Goal: Information Seeking & Learning: Learn about a topic

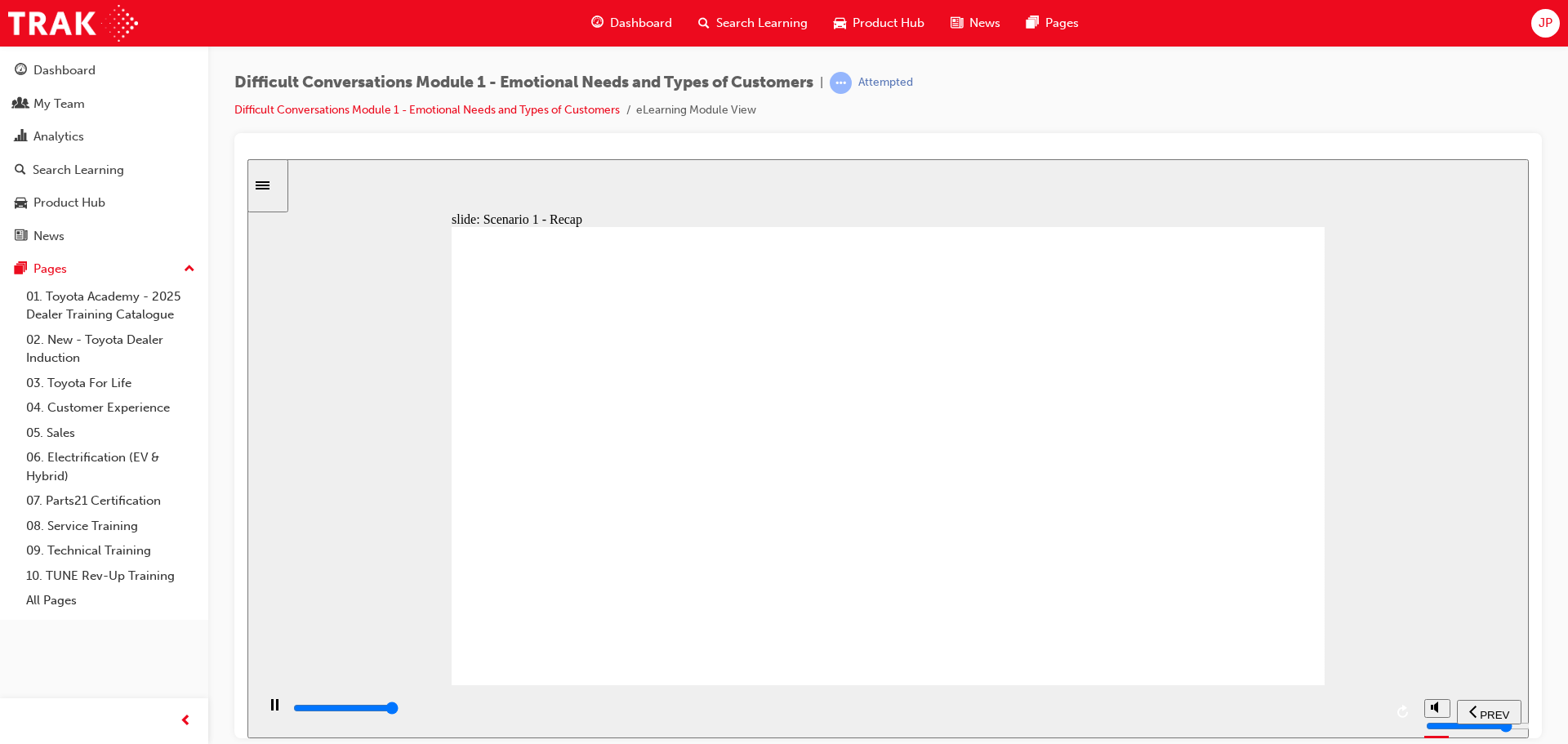
type input "41500"
drag, startPoint x: 717, startPoint y: 536, endPoint x: 642, endPoint y: 527, distance: 75.5
radio input "true"
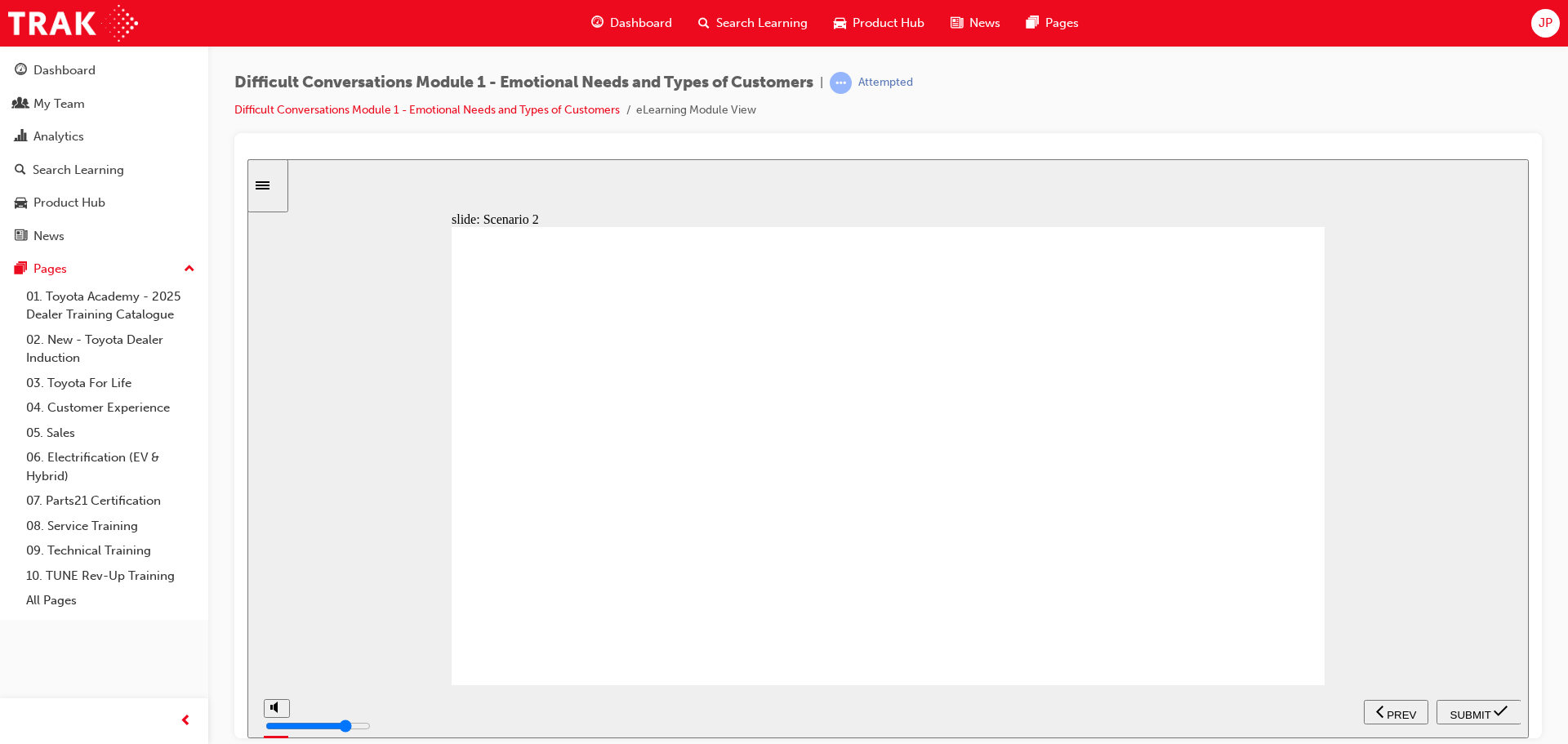
click at [1480, 708] on span "SUBMIT" at bounding box center [1471, 714] width 41 height 13
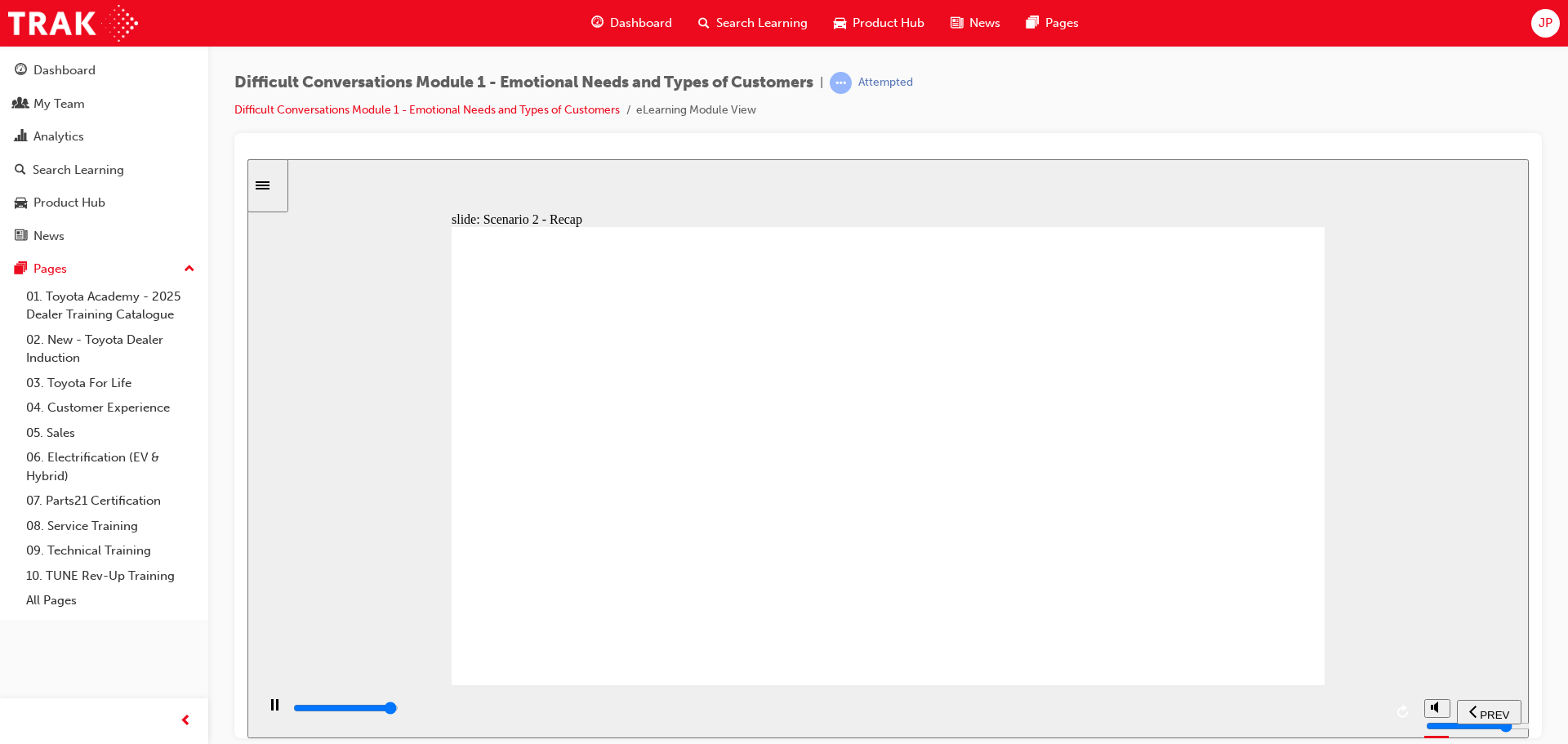
type input "54900"
radio input "true"
click at [1500, 705] on icon "submit" at bounding box center [1501, 710] width 14 height 15
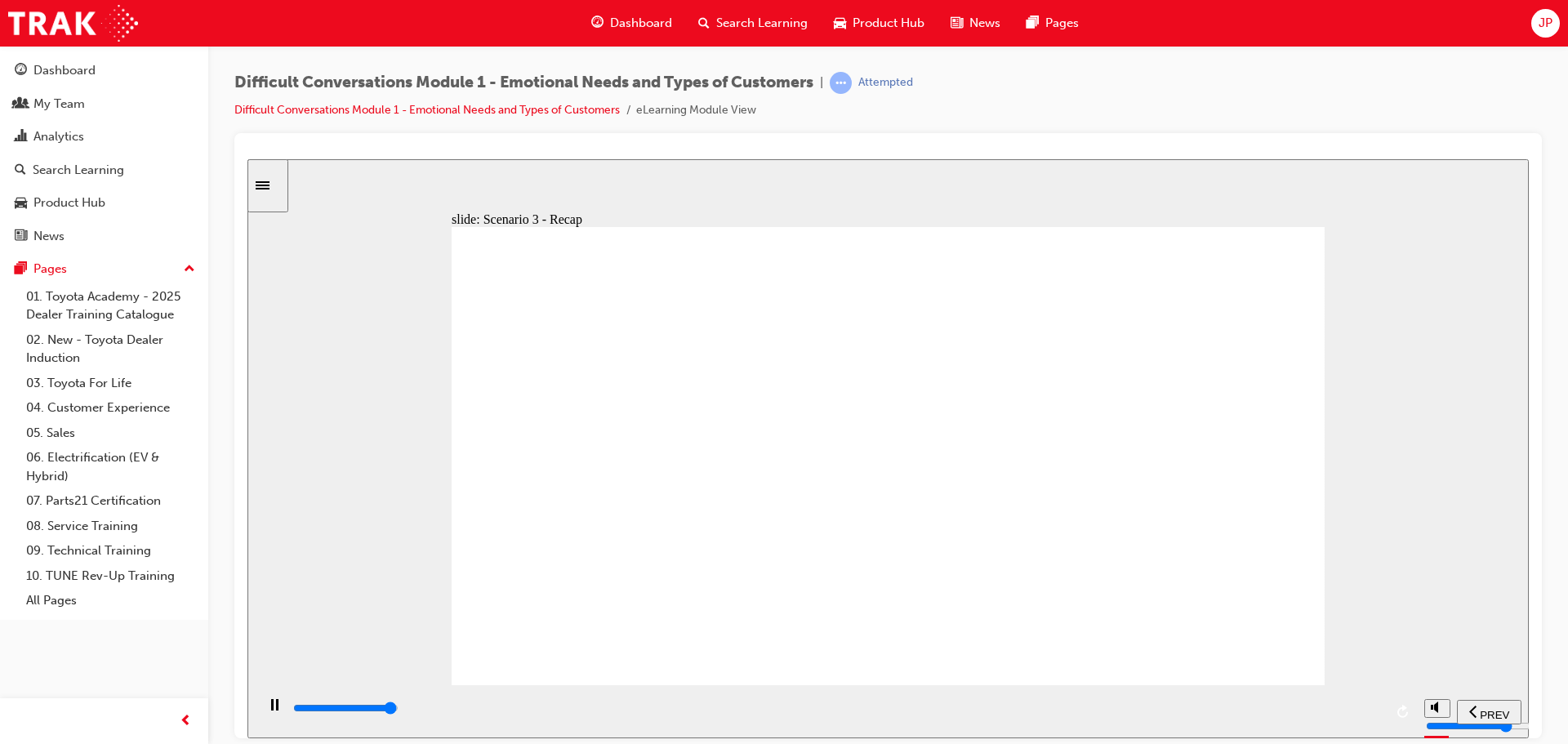
click at [1366, 713] on div "playback controls" at bounding box center [837, 708] width 1092 height 18
type input "44000"
radio input "true"
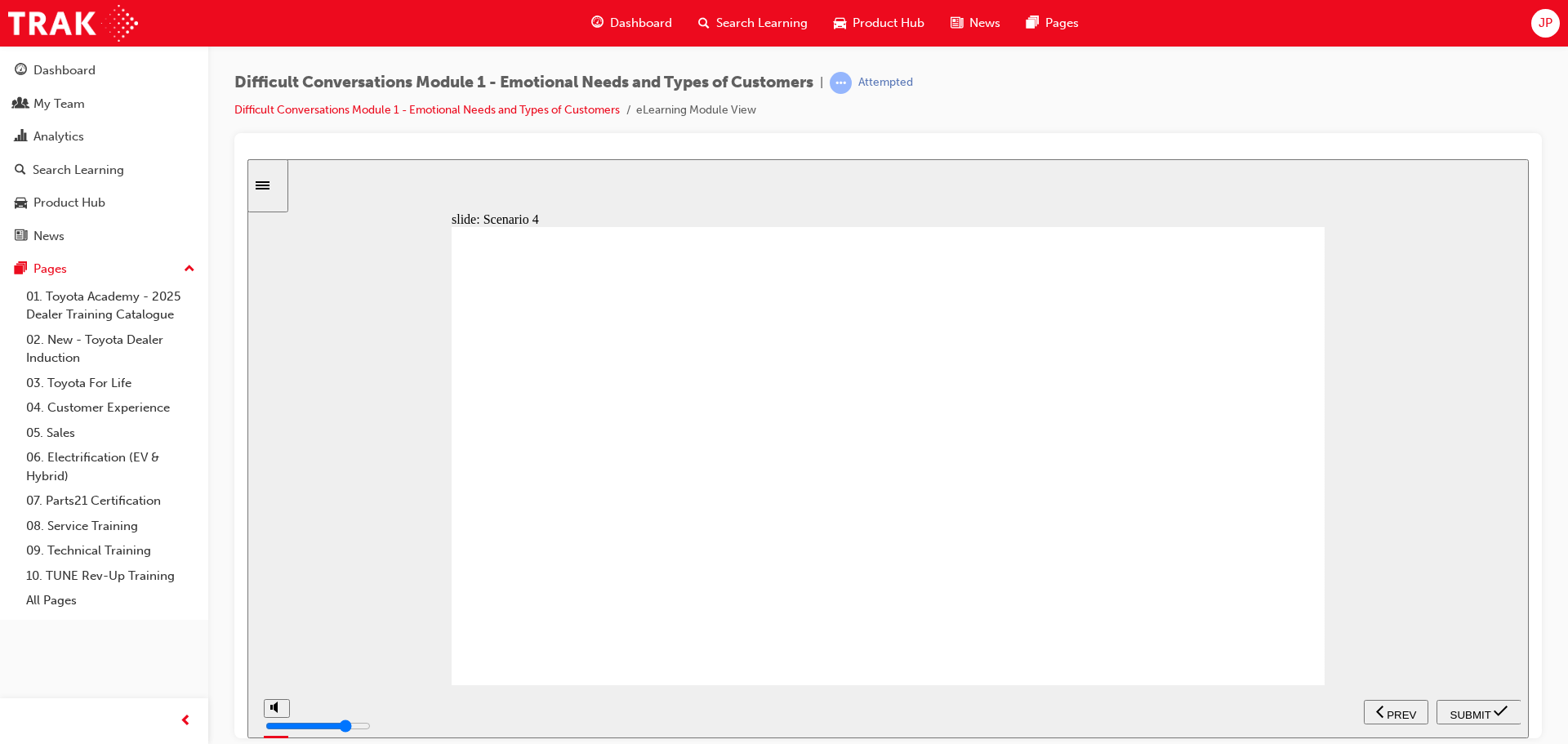
click at [1489, 714] on span "SUBMIT" at bounding box center [1471, 714] width 41 height 13
click at [399, 710] on input "slide progress" at bounding box center [345, 706] width 105 height 13
click at [1372, 714] on div "playback controls" at bounding box center [837, 708] width 1092 height 18
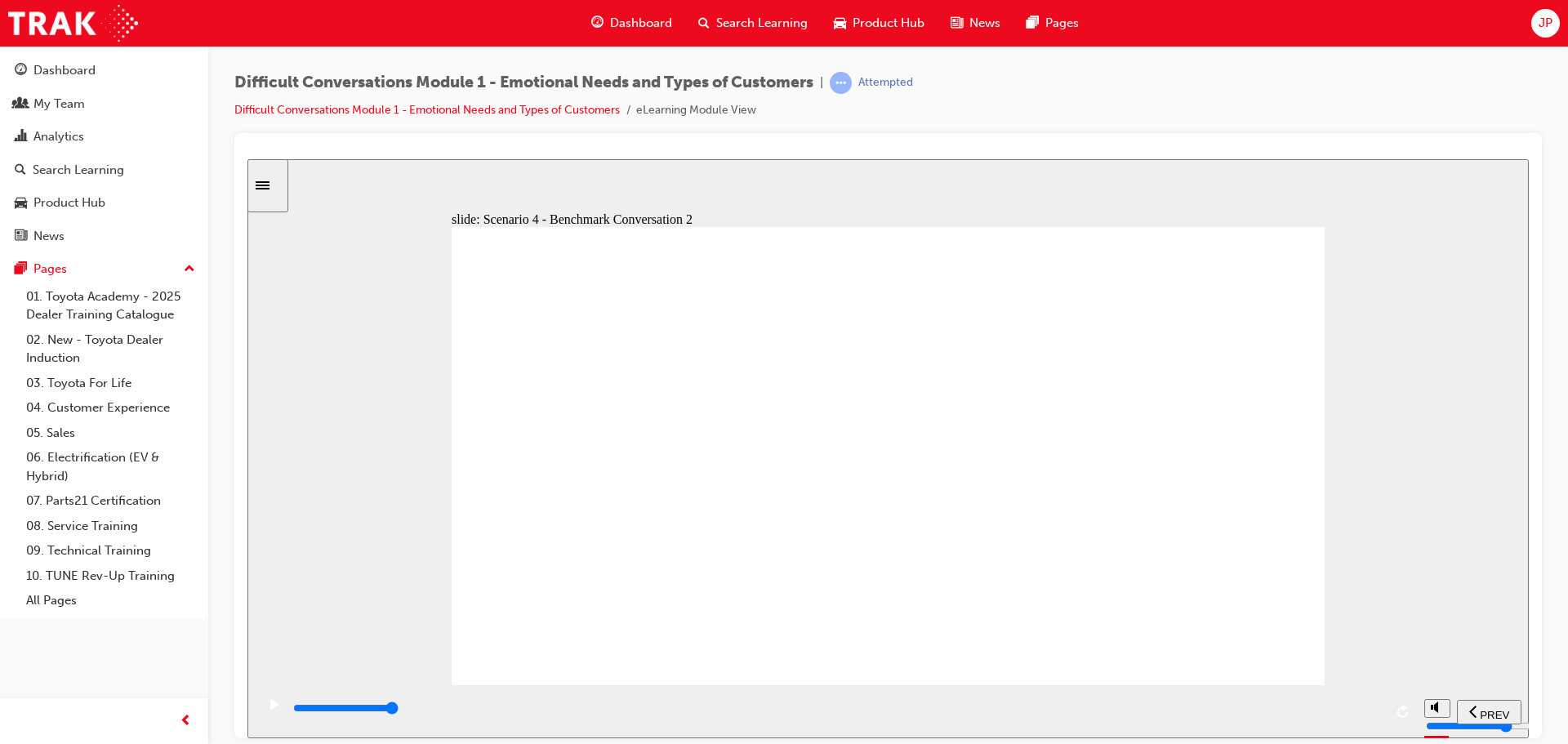
click at [399, 709] on input "slide progress" at bounding box center [345, 706] width 105 height 13
click at [1371, 712] on div "playback controls" at bounding box center [837, 708] width 1092 height 18
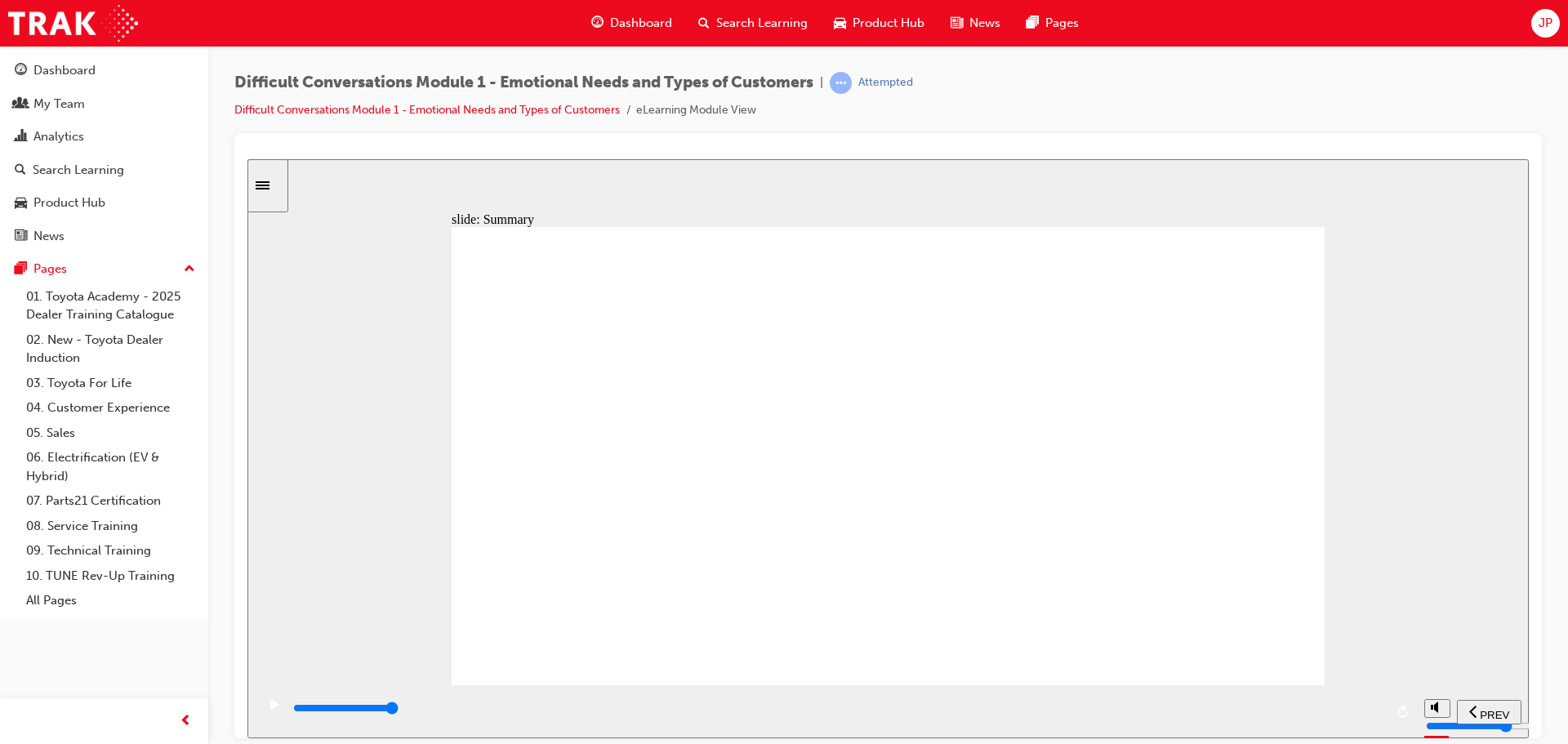
click at [1344, 696] on div "playback controls" at bounding box center [836, 711] width 1160 height 53
click at [1355, 704] on div "playback controls" at bounding box center [837, 708] width 1092 height 18
click at [1359, 708] on div "playback controls" at bounding box center [837, 708] width 1092 height 18
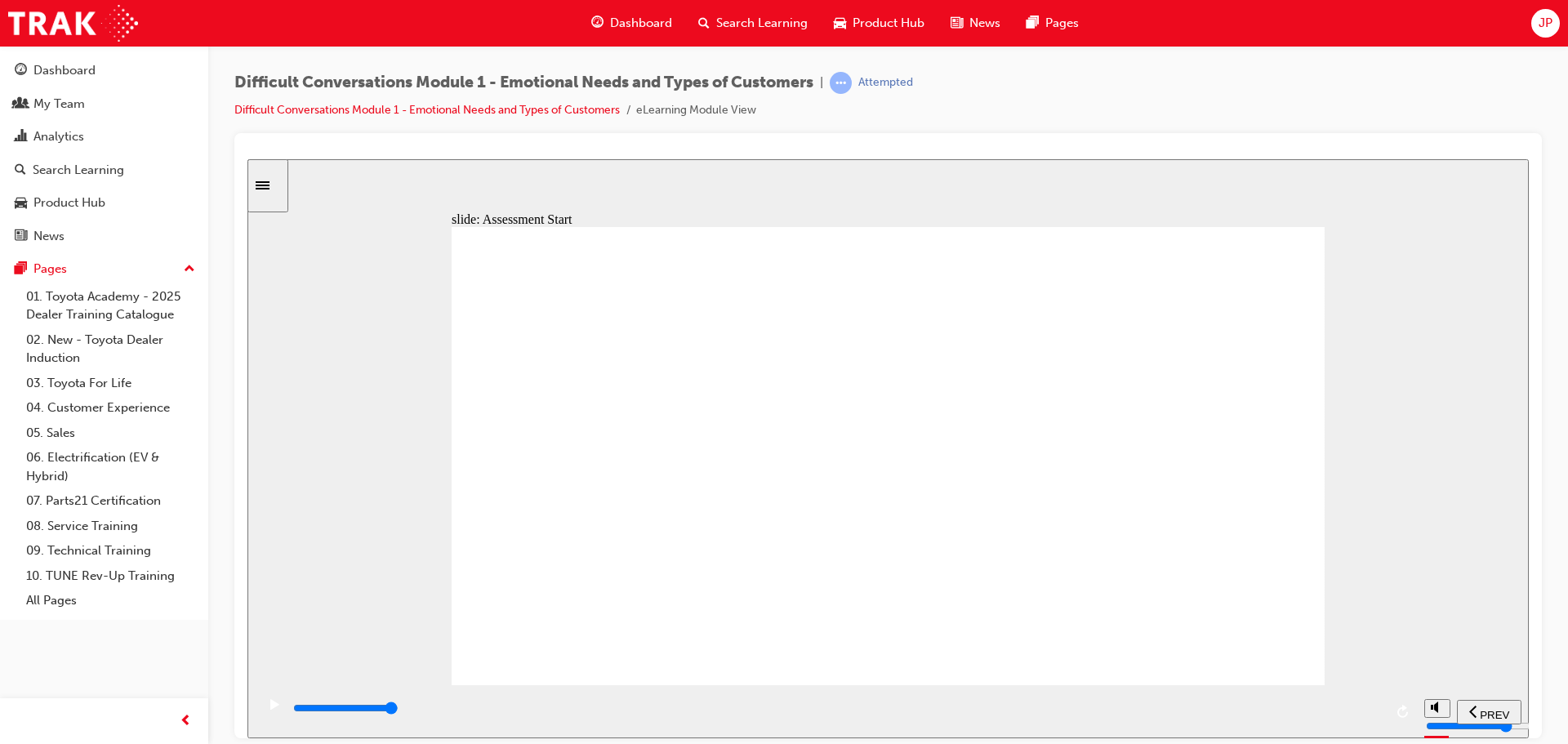
type input "9900"
drag, startPoint x: 1165, startPoint y: 278, endPoint x: 521, endPoint y: 555, distance: 701.0
drag, startPoint x: 1215, startPoint y: 335, endPoint x: 557, endPoint y: 597, distance: 708.2
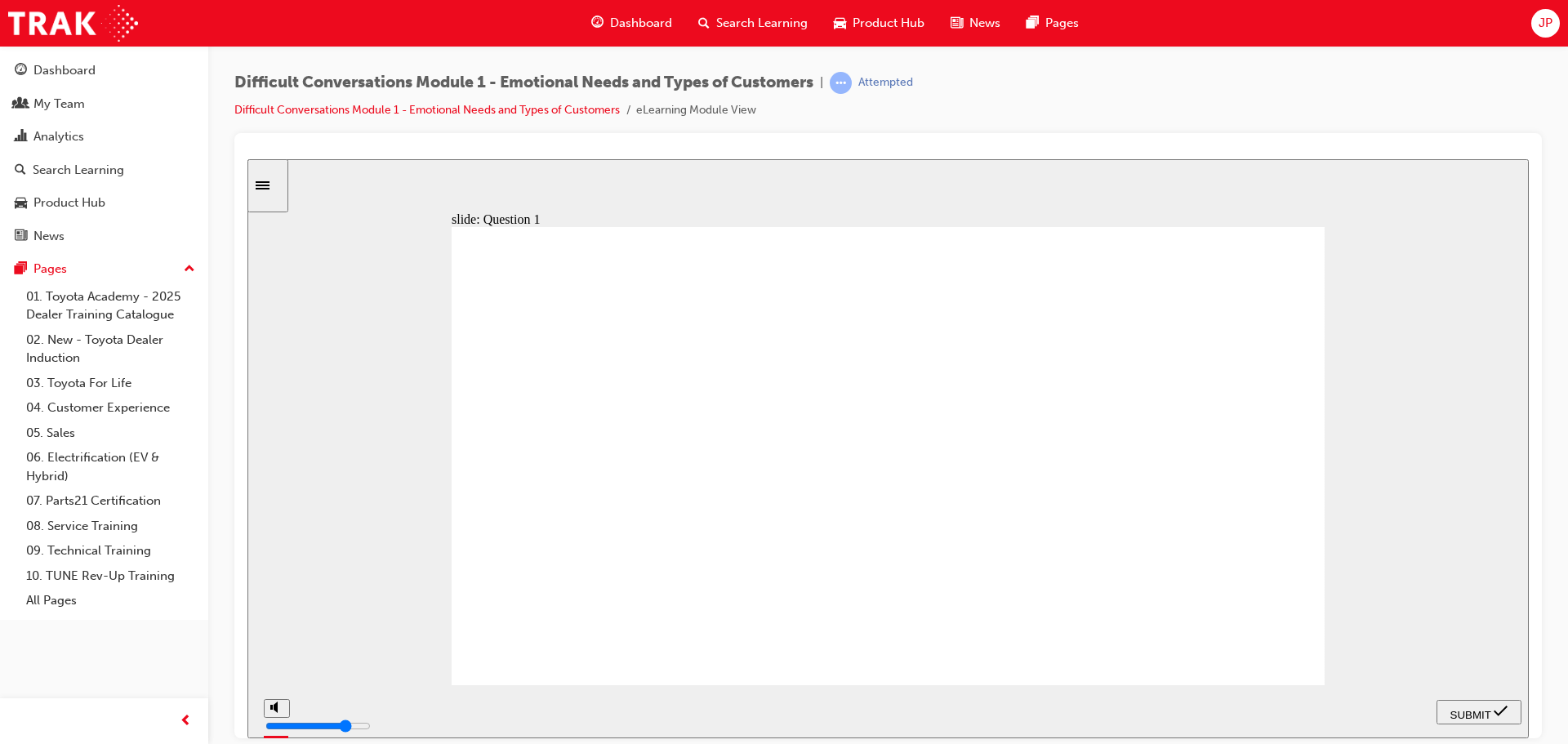
drag, startPoint x: 1181, startPoint y: 364, endPoint x: 822, endPoint y: 544, distance: 401.6
drag, startPoint x: 1164, startPoint y: 416, endPoint x: 528, endPoint y: 421, distance: 636.0
drag, startPoint x: 1209, startPoint y: 472, endPoint x: 1016, endPoint y: 559, distance: 211.7
drag, startPoint x: 1179, startPoint y: 510, endPoint x: 758, endPoint y: 441, distance: 426.6
drag, startPoint x: 1184, startPoint y: 548, endPoint x: 626, endPoint y: 603, distance: 560.7
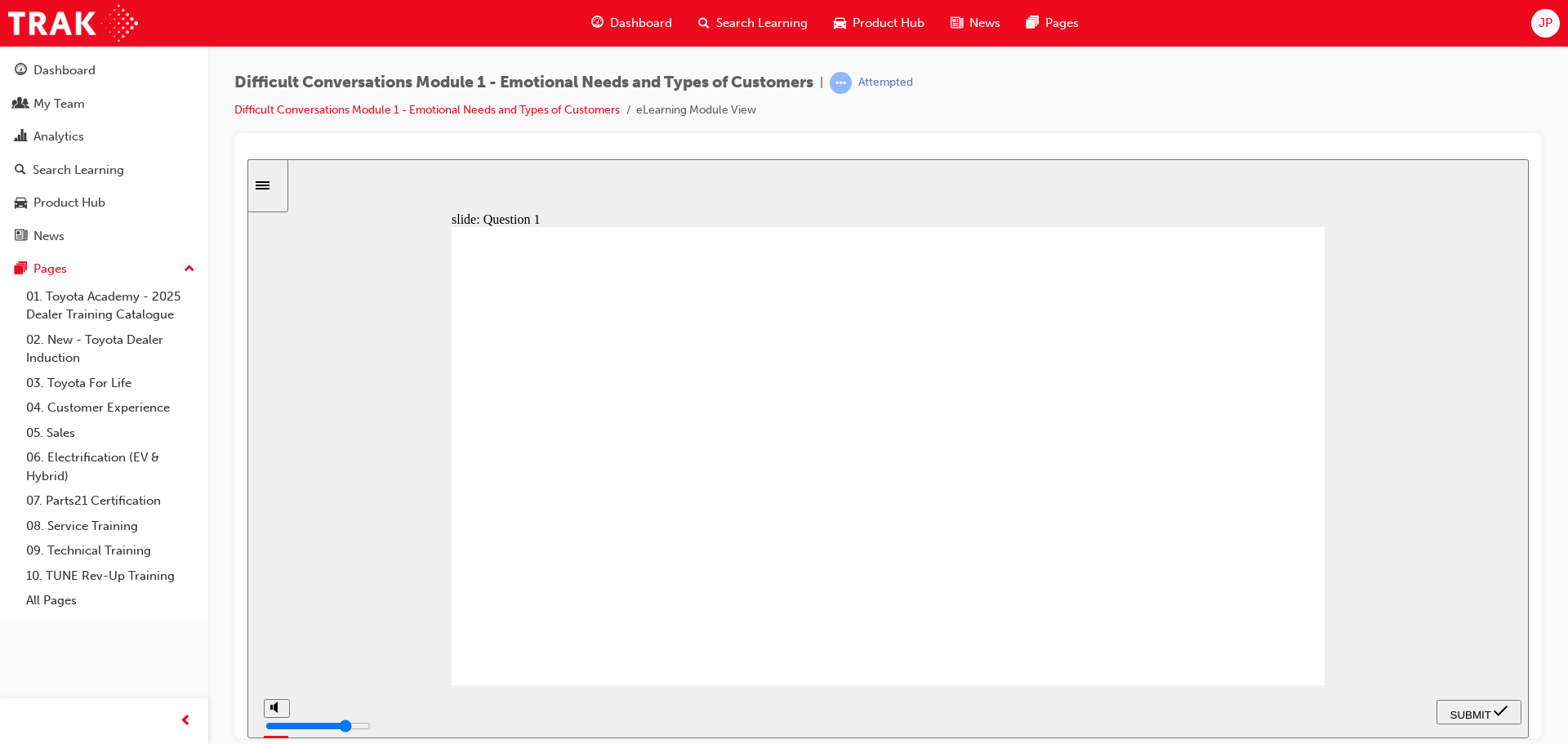
drag, startPoint x: 1200, startPoint y: 609, endPoint x: 653, endPoint y: 593, distance: 547.2
drag, startPoint x: 1097, startPoint y: 636, endPoint x: 948, endPoint y: 434, distance: 251.0
click at [1464, 703] on div "SUBMIT" at bounding box center [1479, 712] width 72 height 18
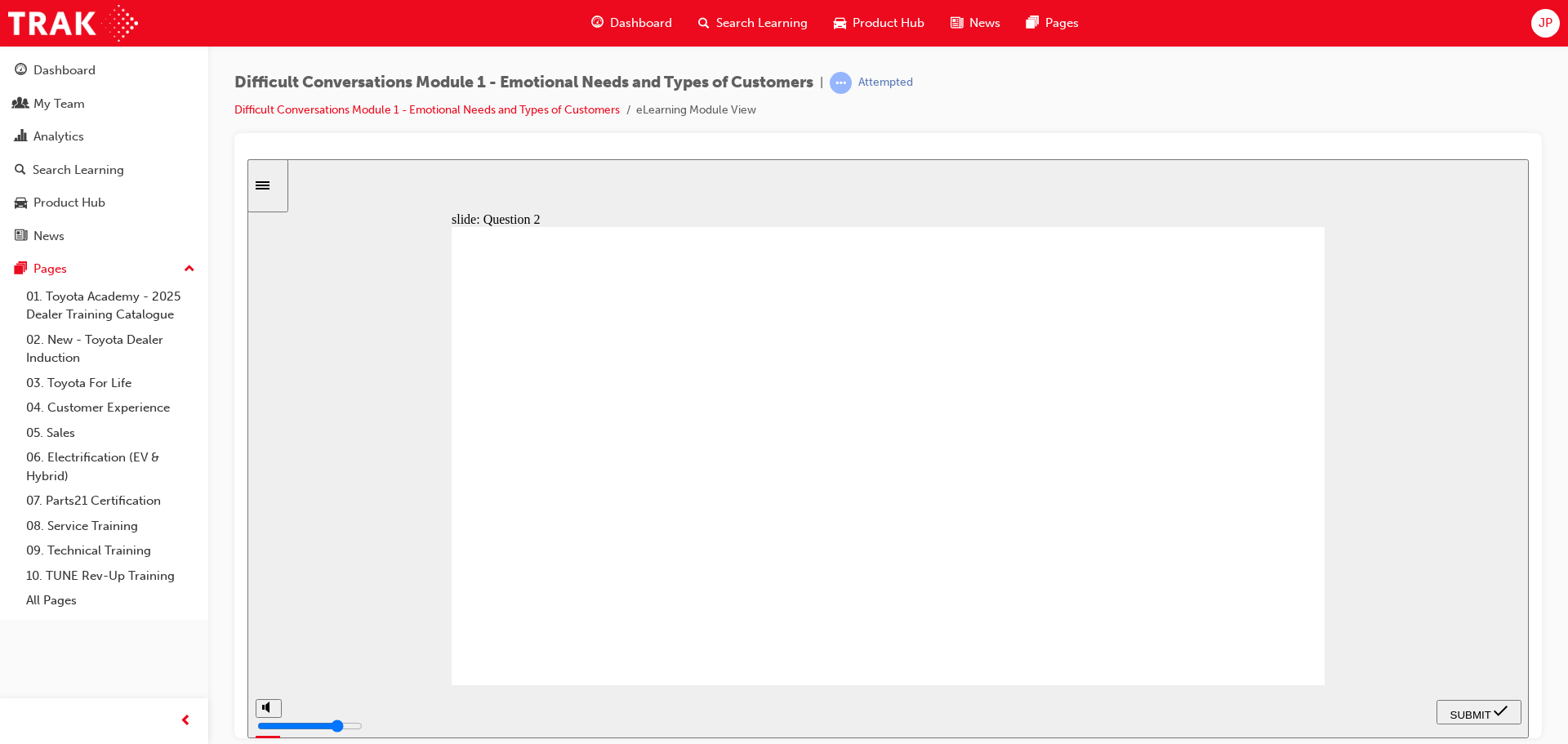
checkbox input "true"
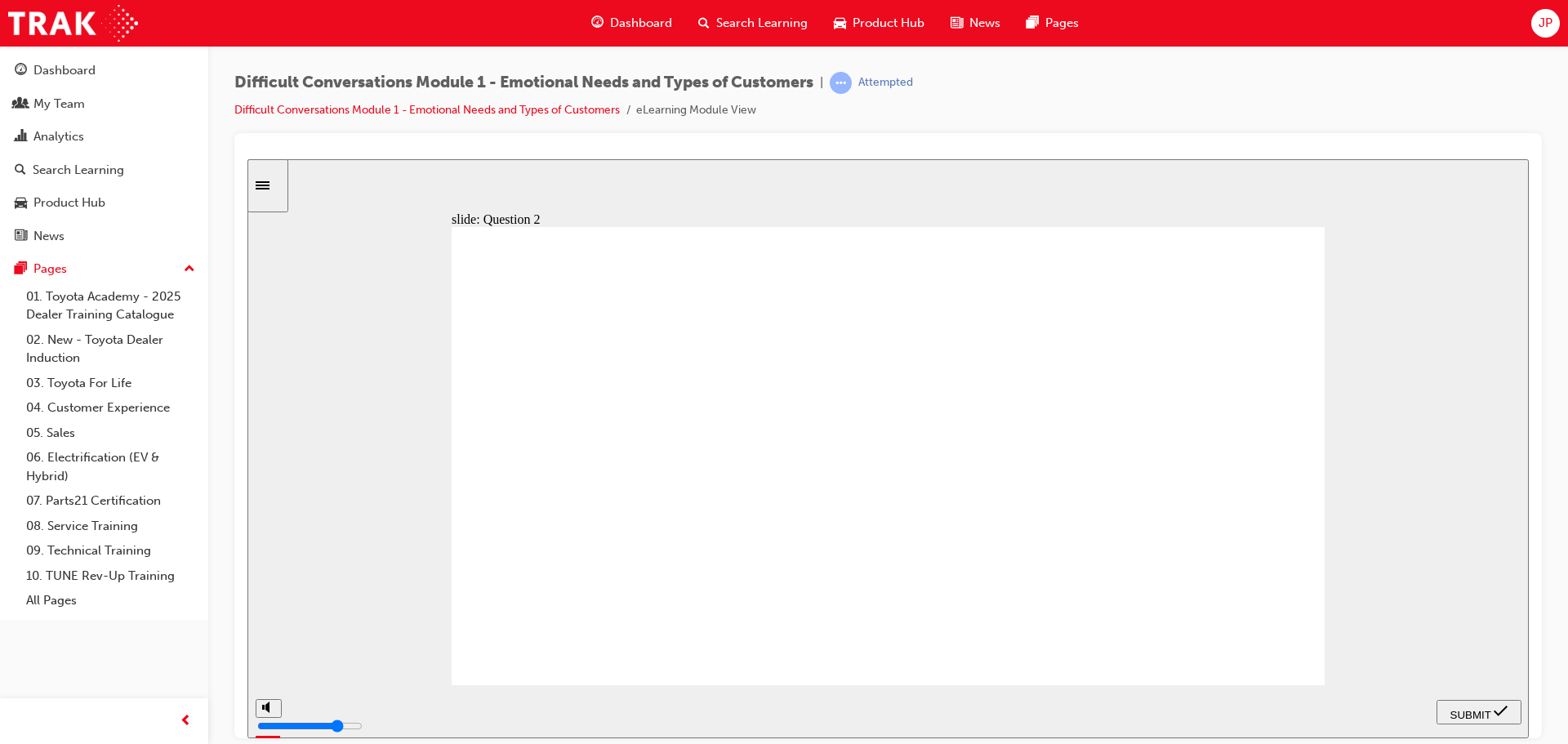
click at [1503, 710] on icon "submit" at bounding box center [1501, 710] width 14 height 15
checkbox input "true"
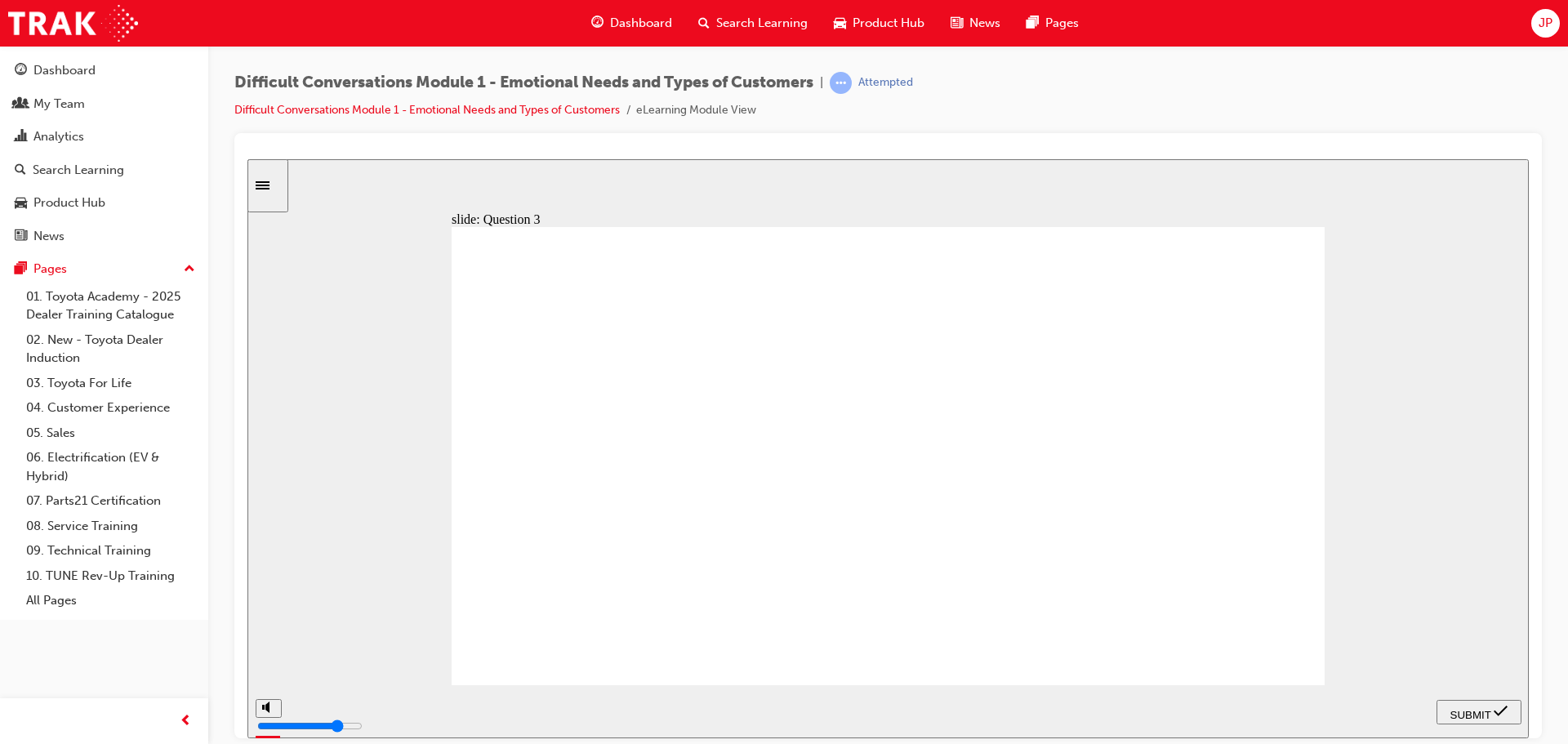
checkbox input "true"
drag, startPoint x: 588, startPoint y: 590, endPoint x: 649, endPoint y: 596, distance: 61.3
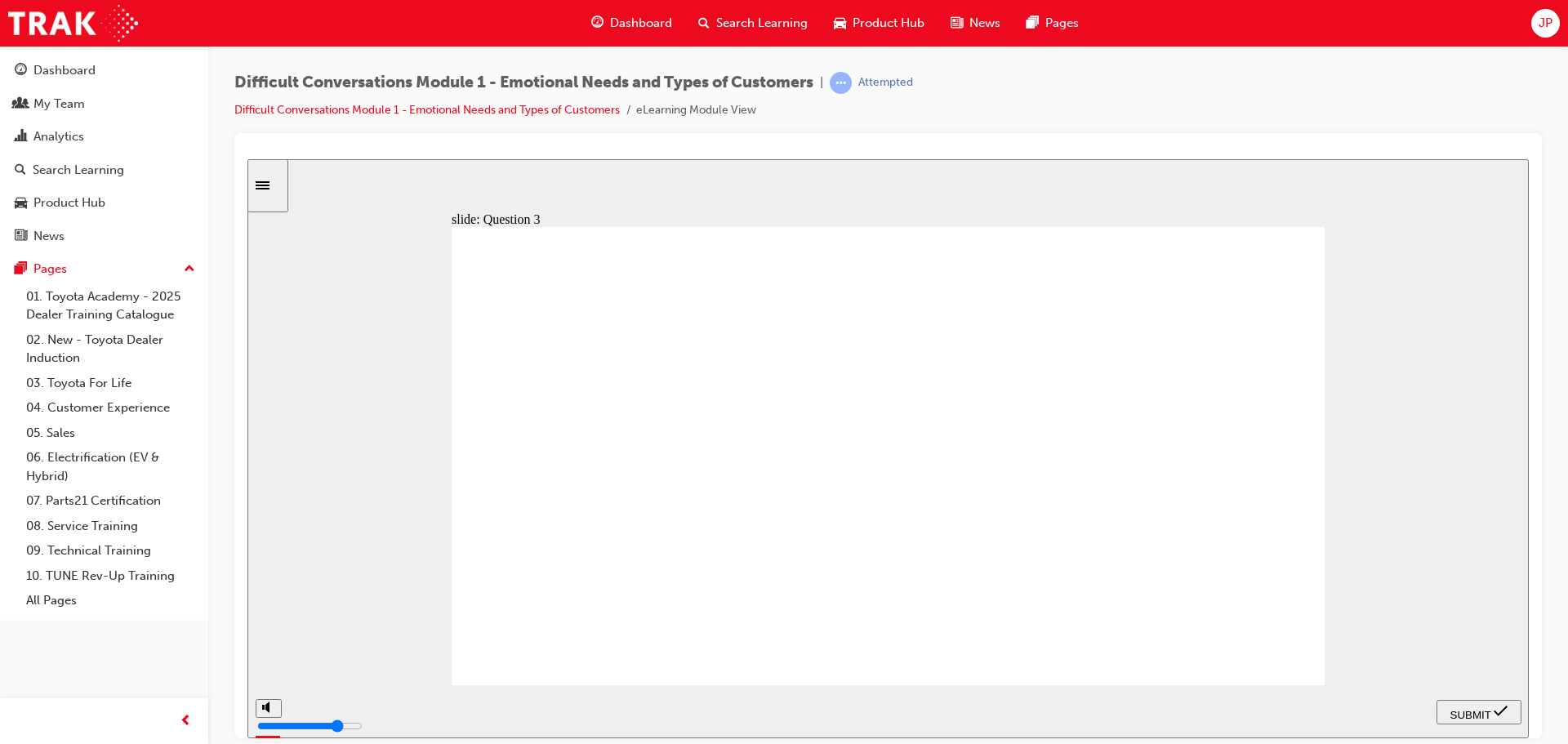
checkbox input "true"
click at [1493, 703] on div "SUBMIT" at bounding box center [1479, 712] width 72 height 18
checkbox input "true"
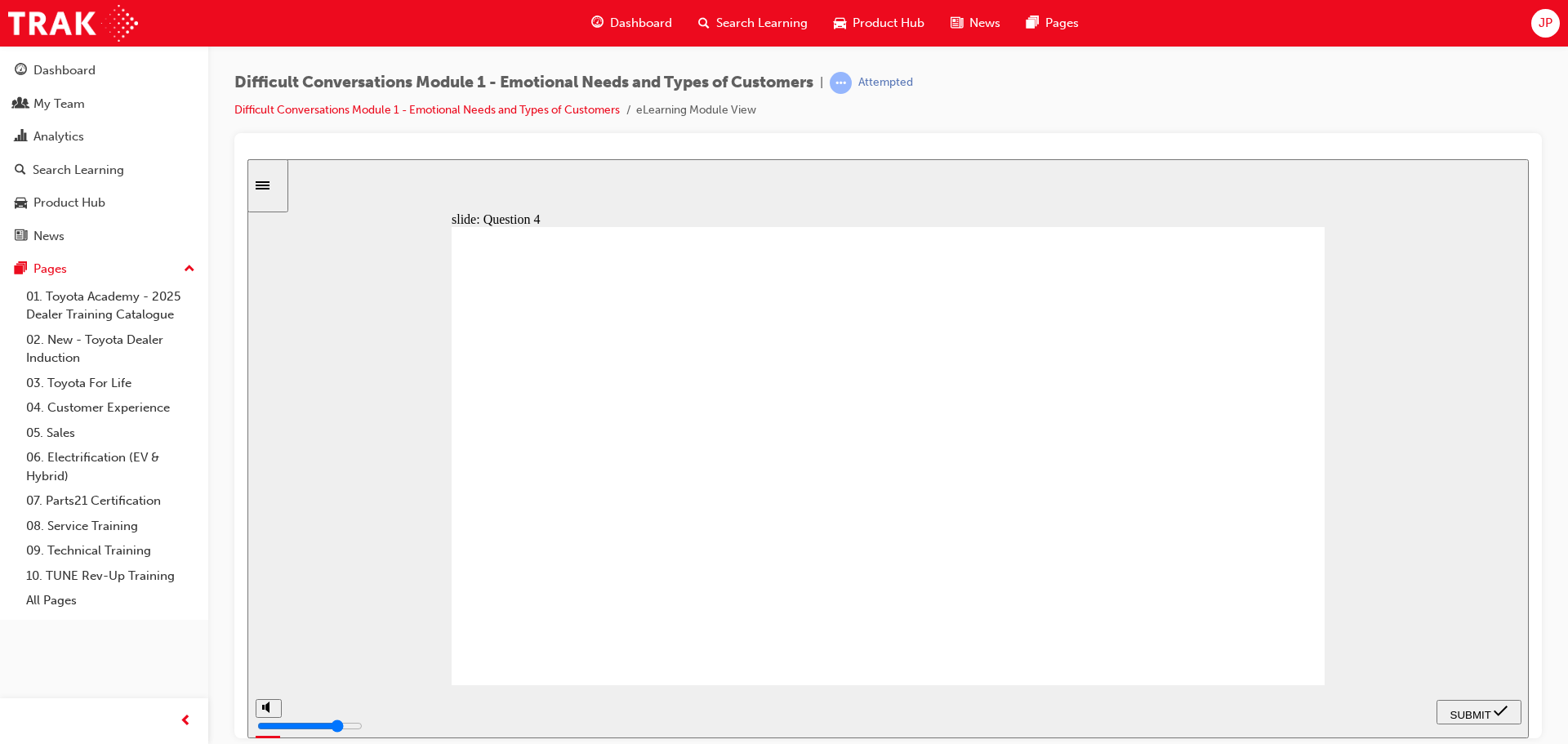
checkbox input "true"
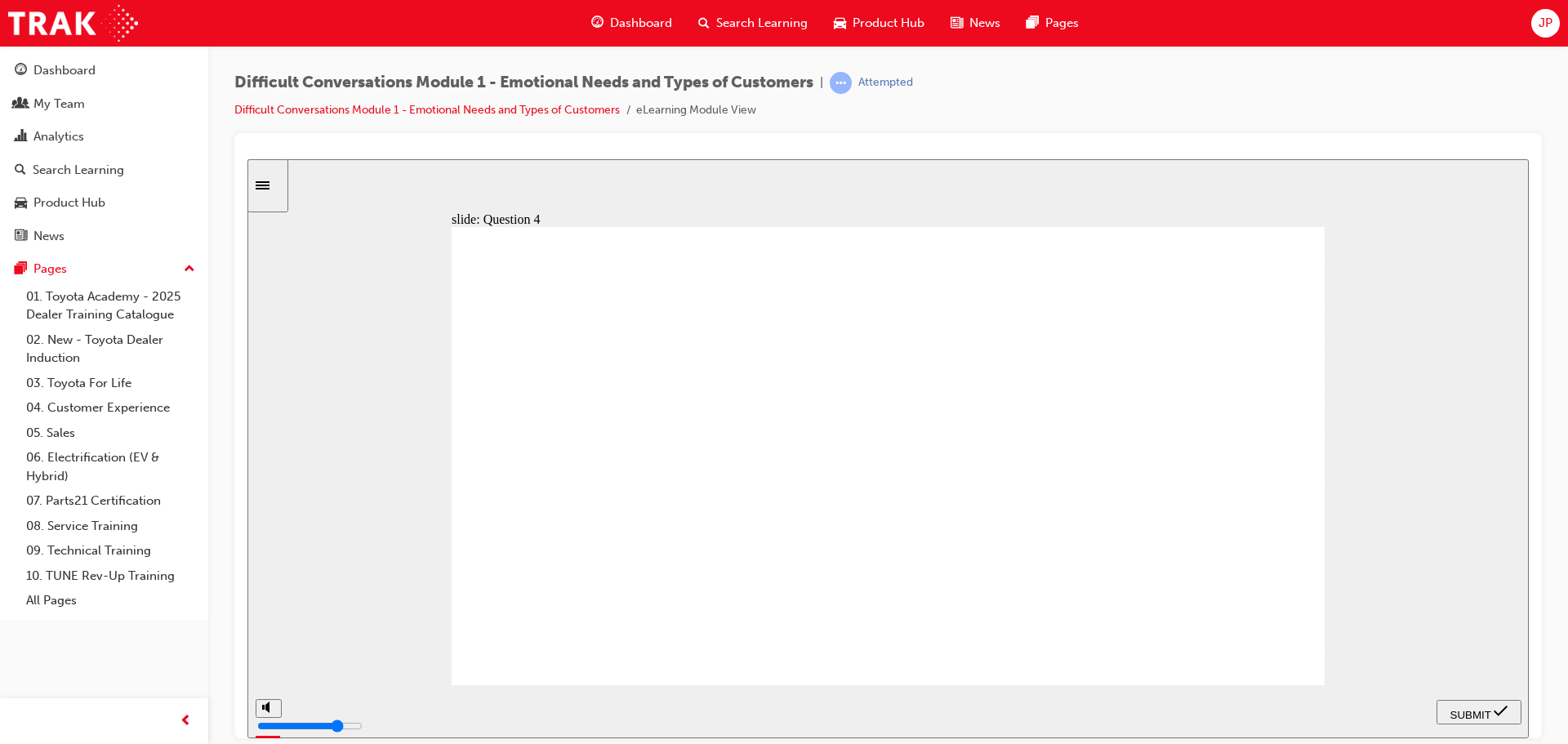
checkbox input "true"
click at [1489, 703] on div "SUBMIT" at bounding box center [1479, 712] width 72 height 18
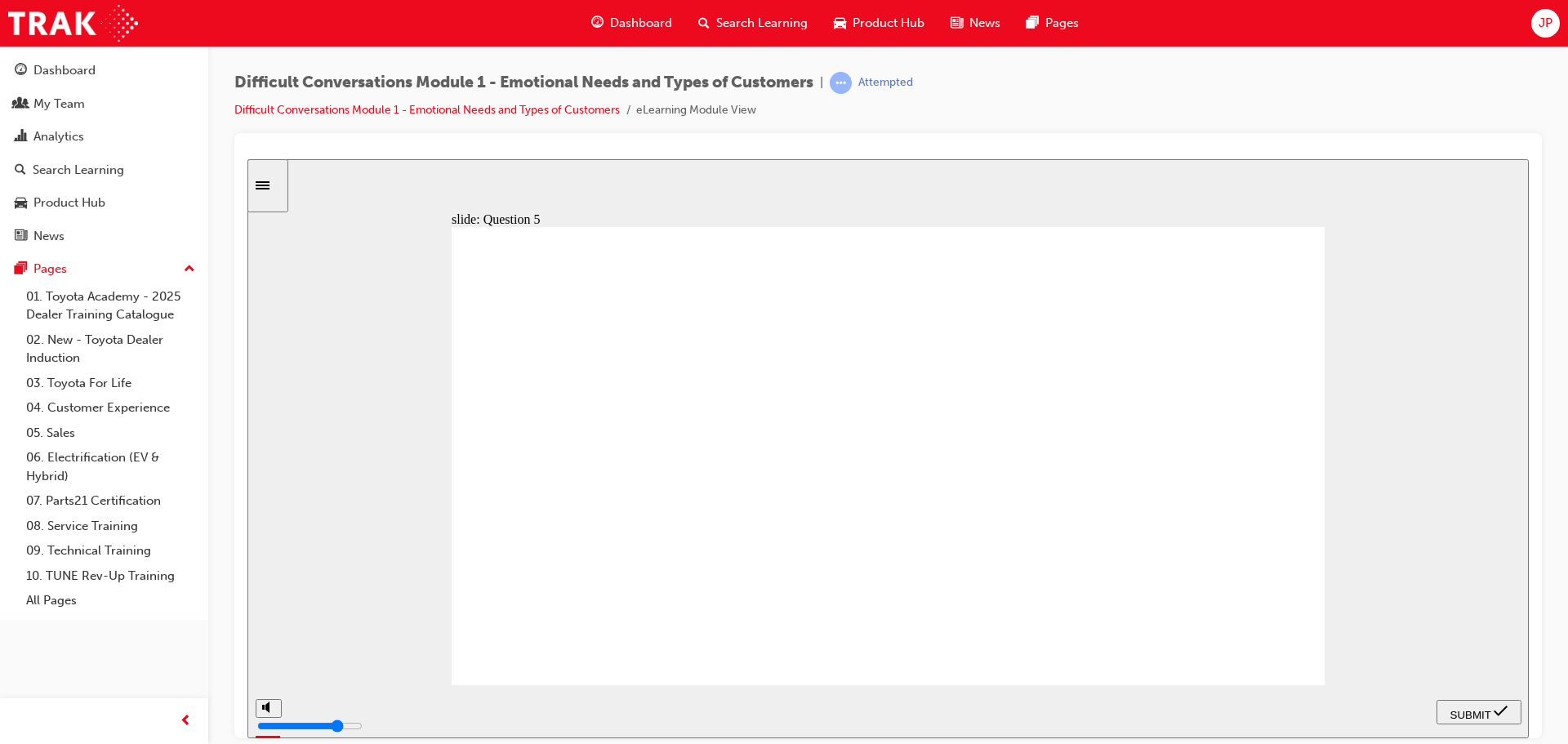
checkbox input "true"
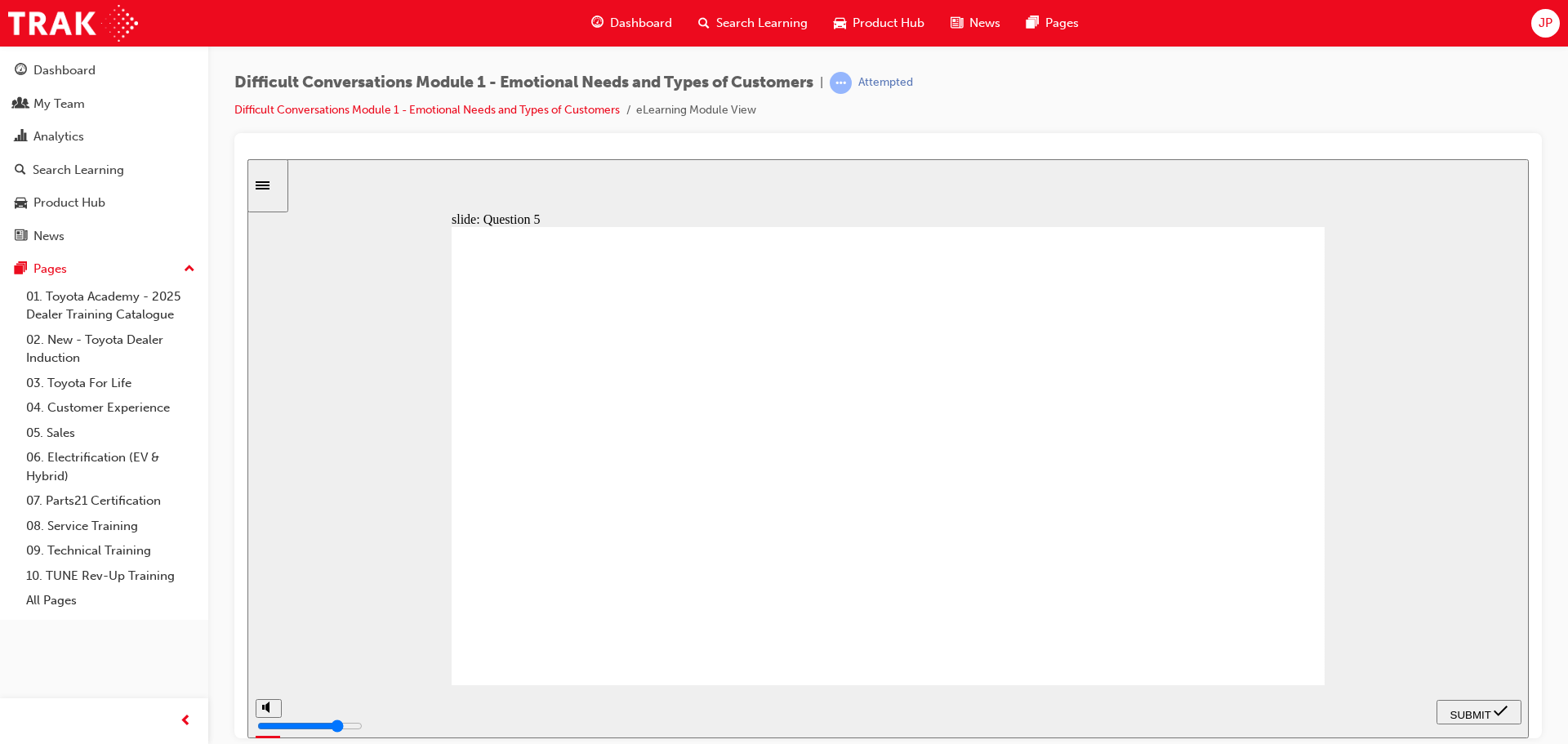
checkbox input "false"
checkbox input "true"
drag, startPoint x: 692, startPoint y: 615, endPoint x: 705, endPoint y: 619, distance: 13.6
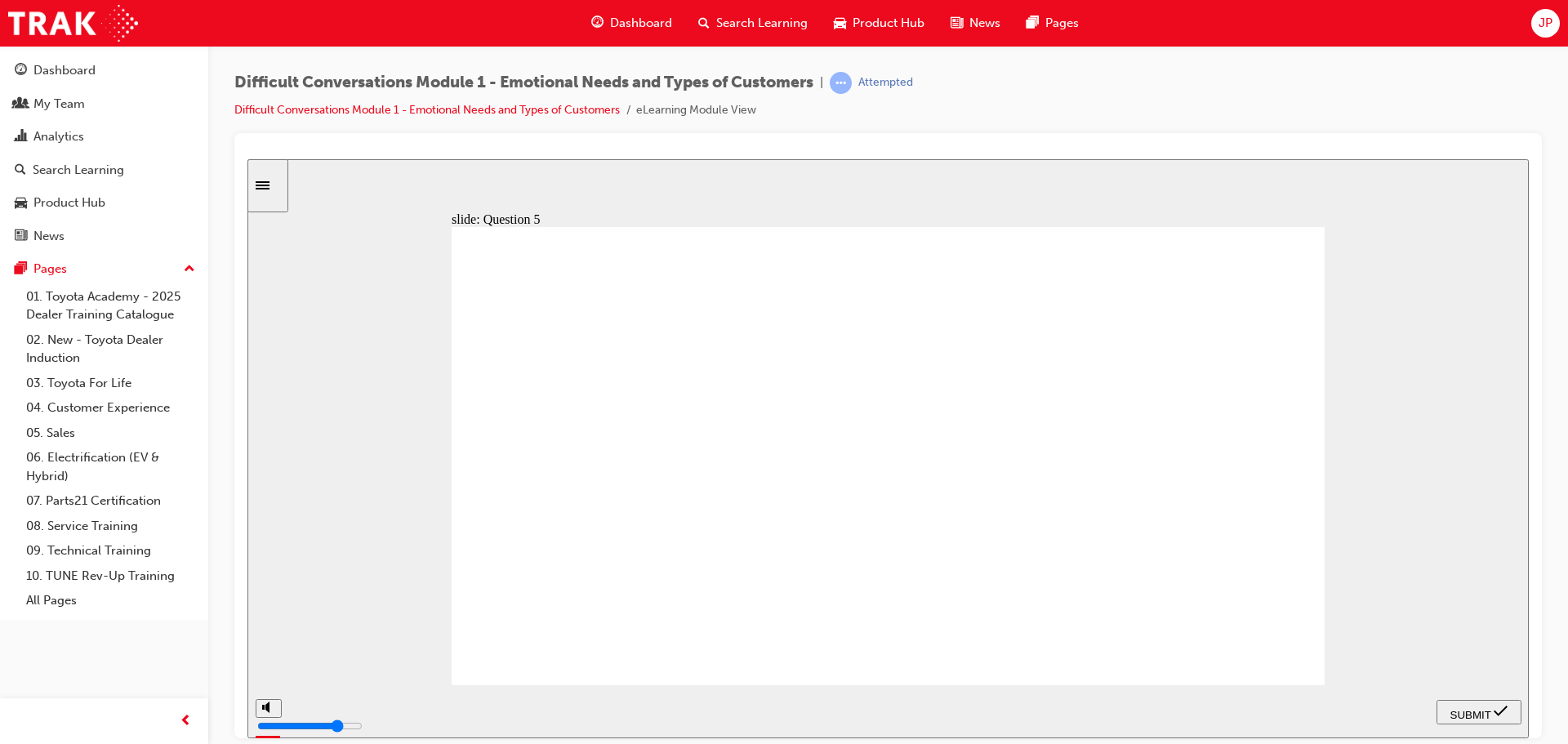
checkbox input "true"
click at [1462, 703] on div "SUBMIT" at bounding box center [1479, 712] width 72 height 18
checkbox input "true"
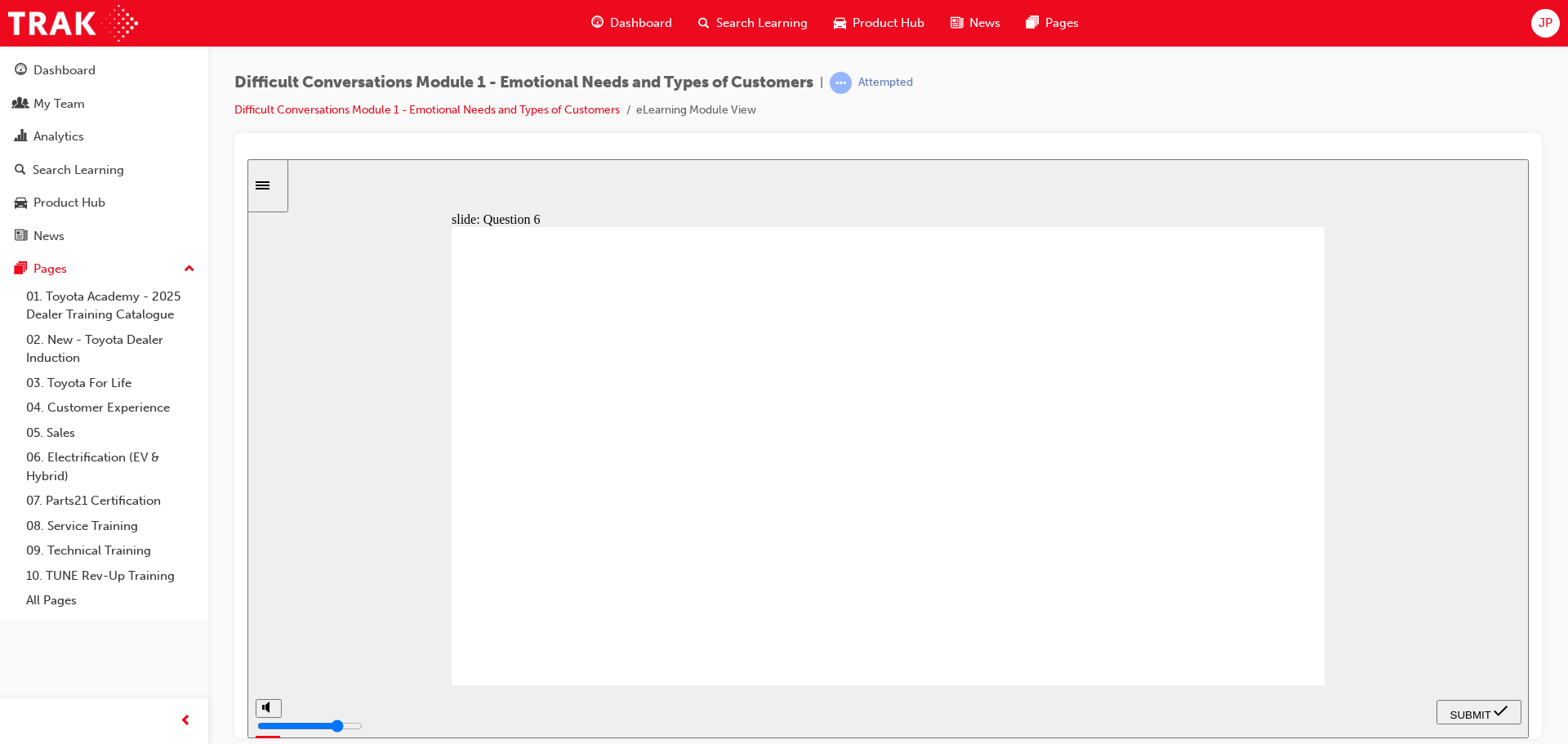
checkbox input "true"
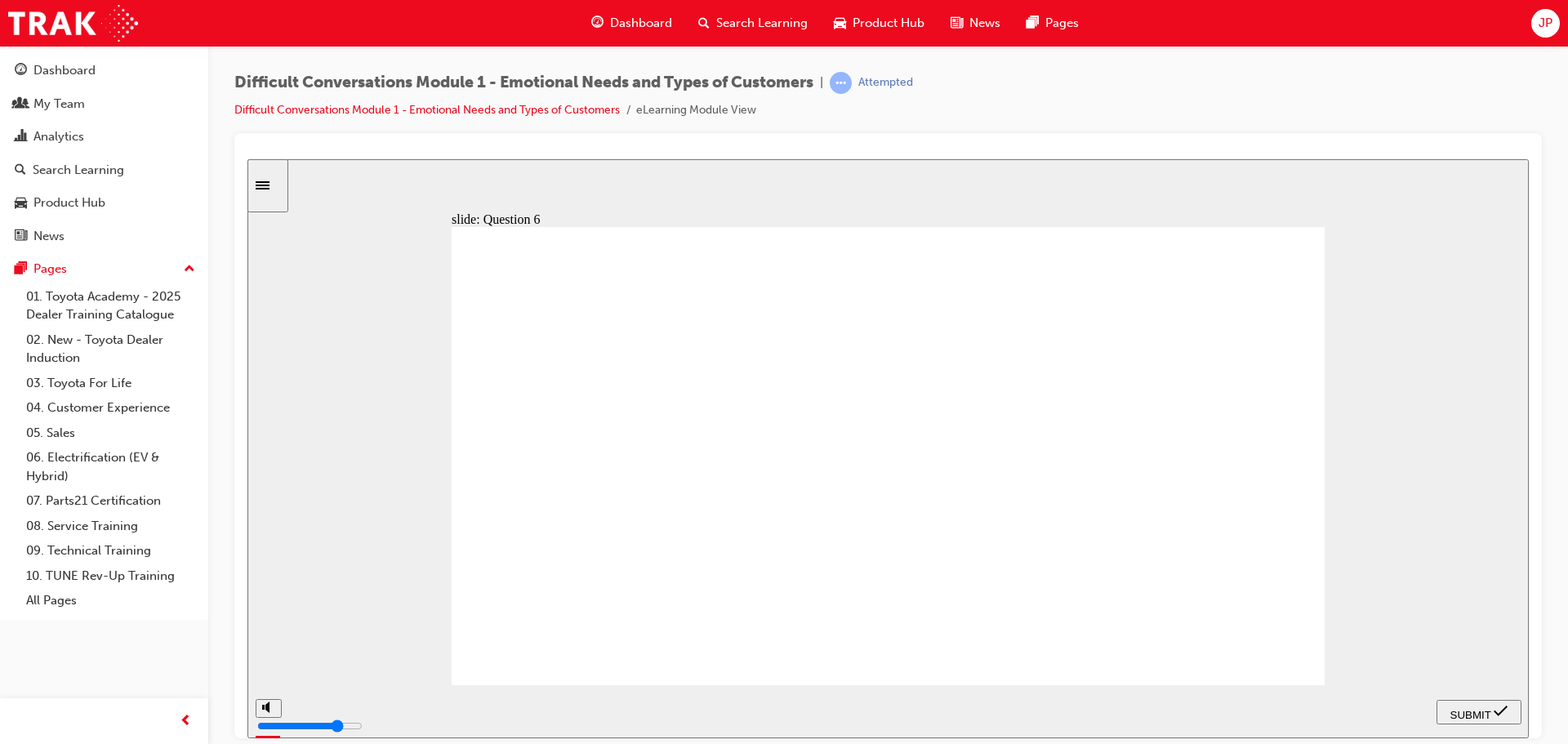
checkbox input "true"
click at [1467, 708] on span "SUBMIT" at bounding box center [1471, 714] width 41 height 13
checkbox input "true"
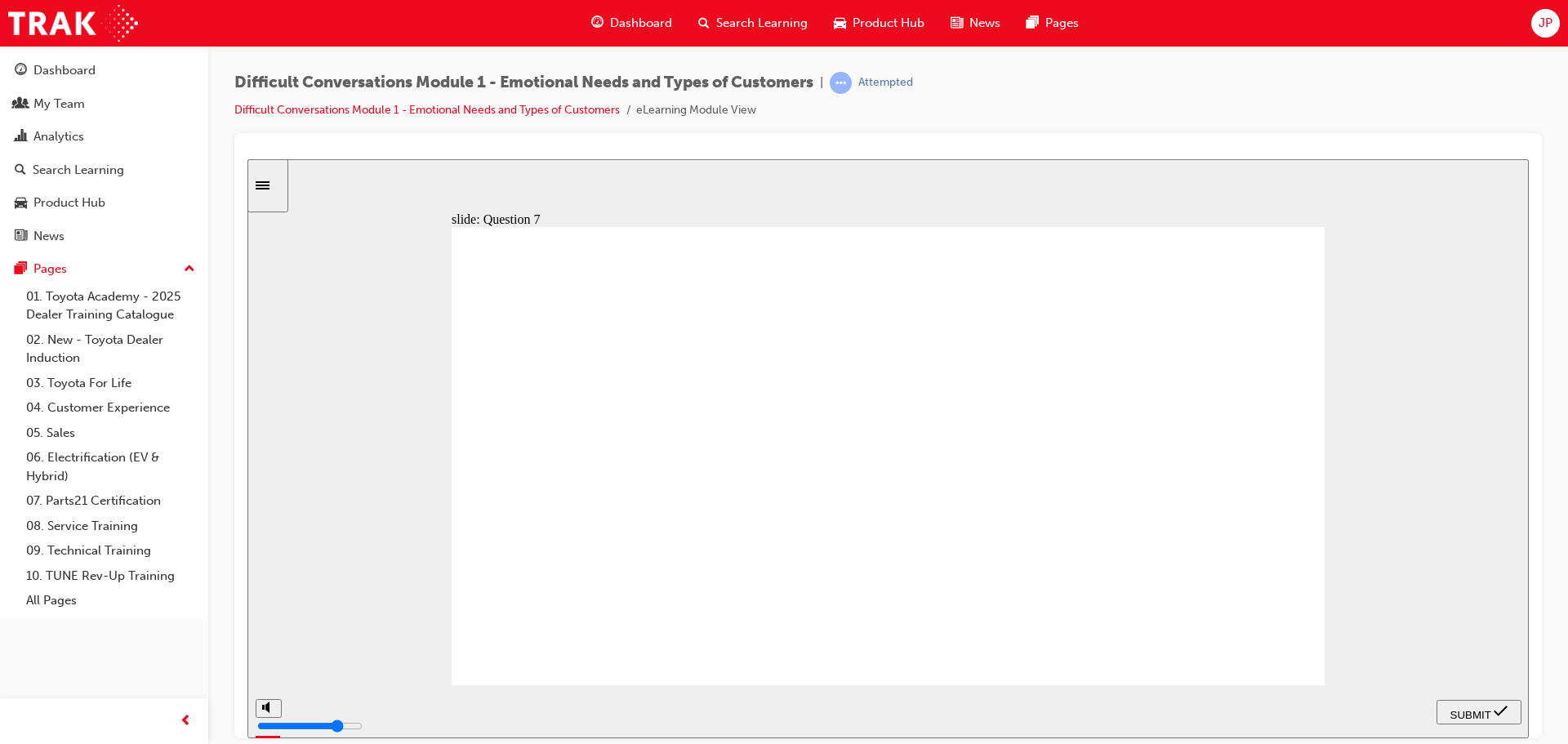
checkbox input "true"
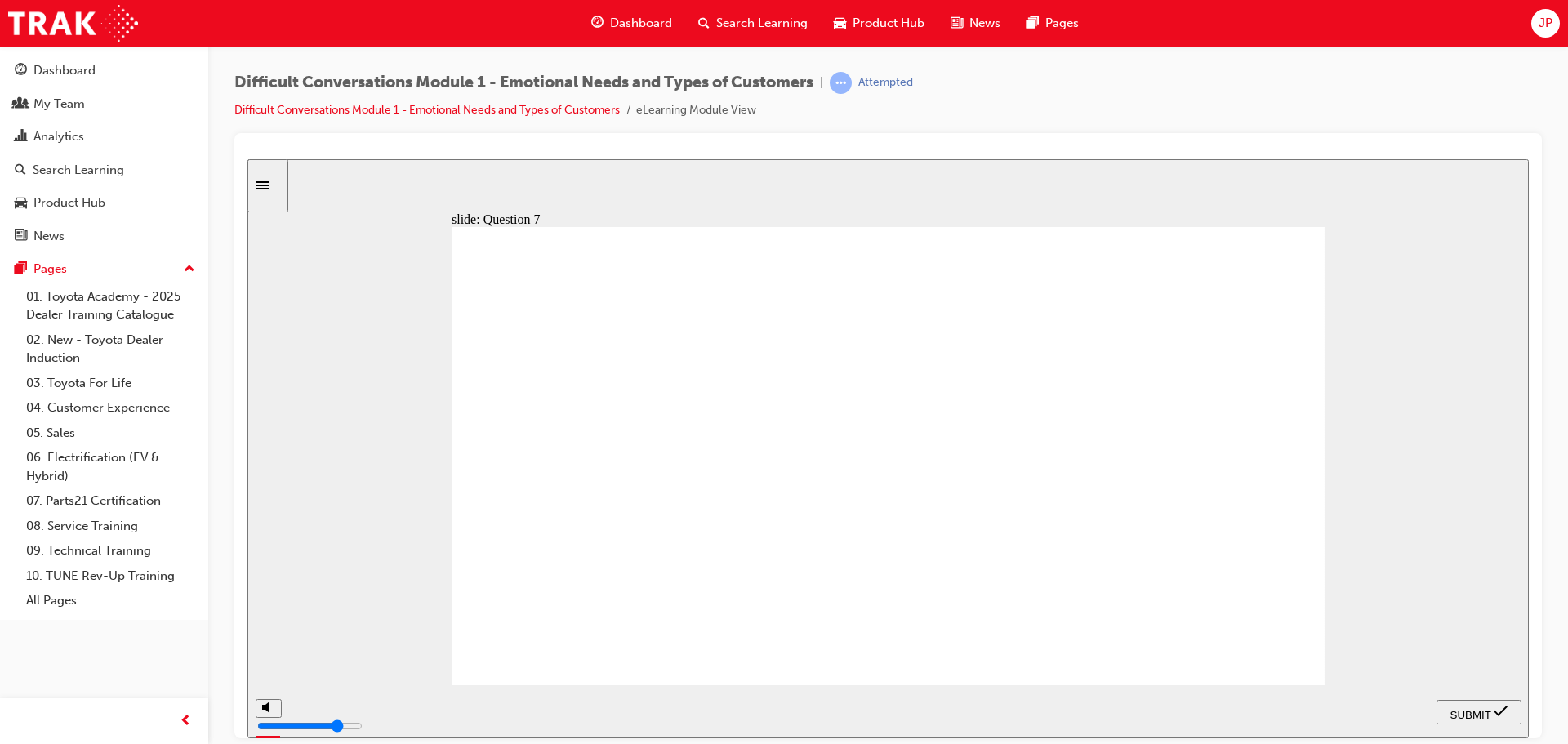
checkbox input "true"
click at [1488, 703] on div "SUBMIT" at bounding box center [1479, 712] width 72 height 18
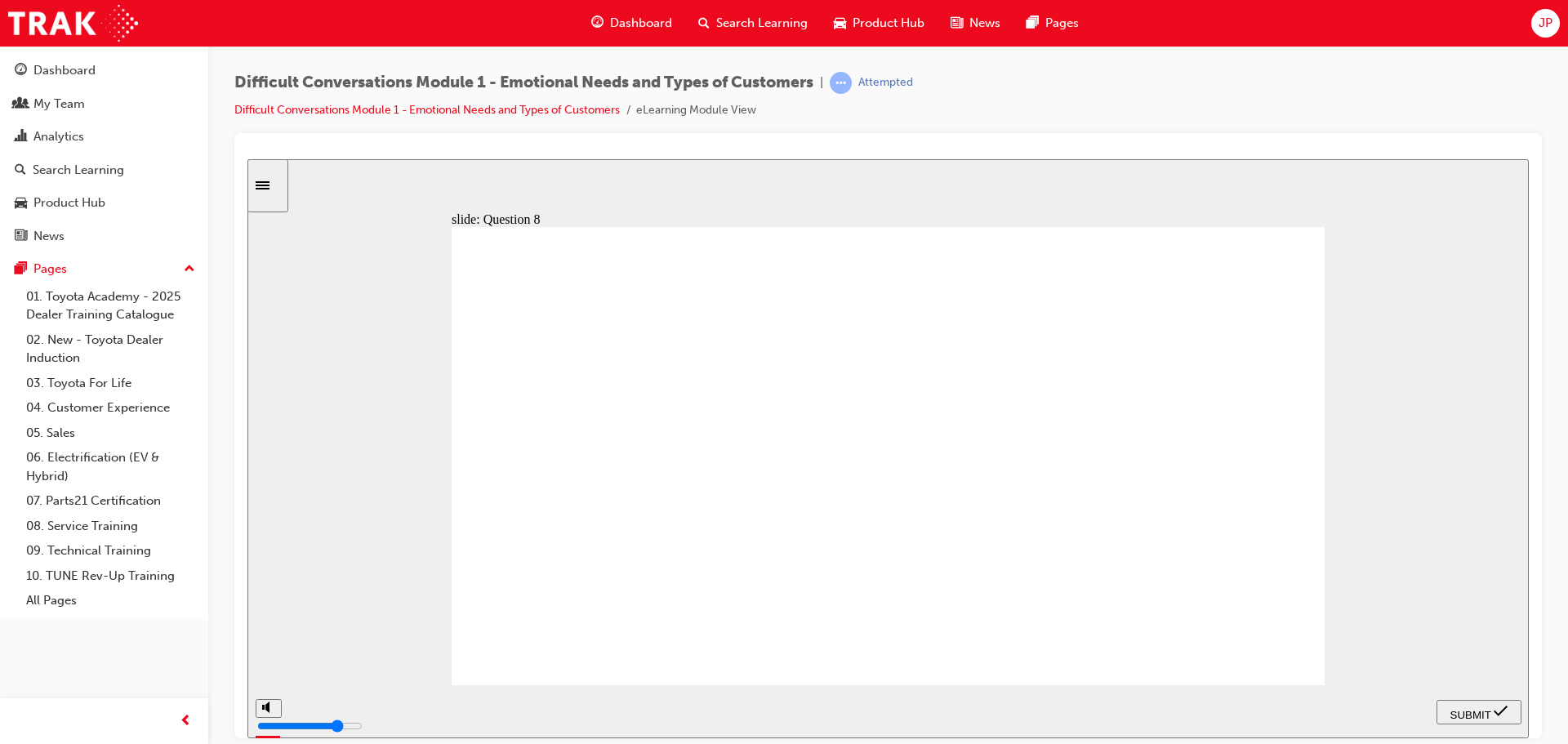
checkbox input "true"
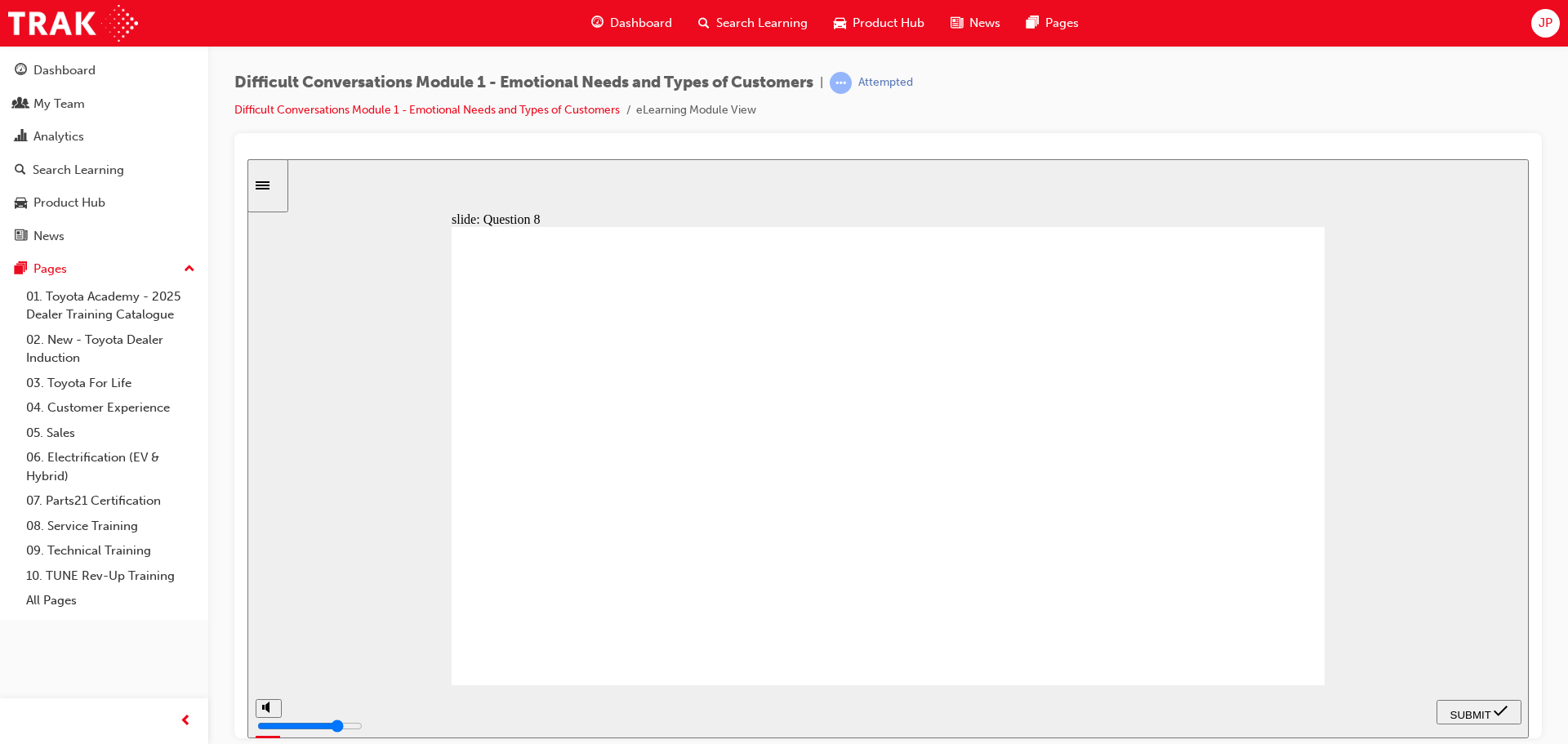
checkbox input "true"
click at [1464, 716] on span "SUBMIT" at bounding box center [1471, 714] width 41 height 13
radio input "true"
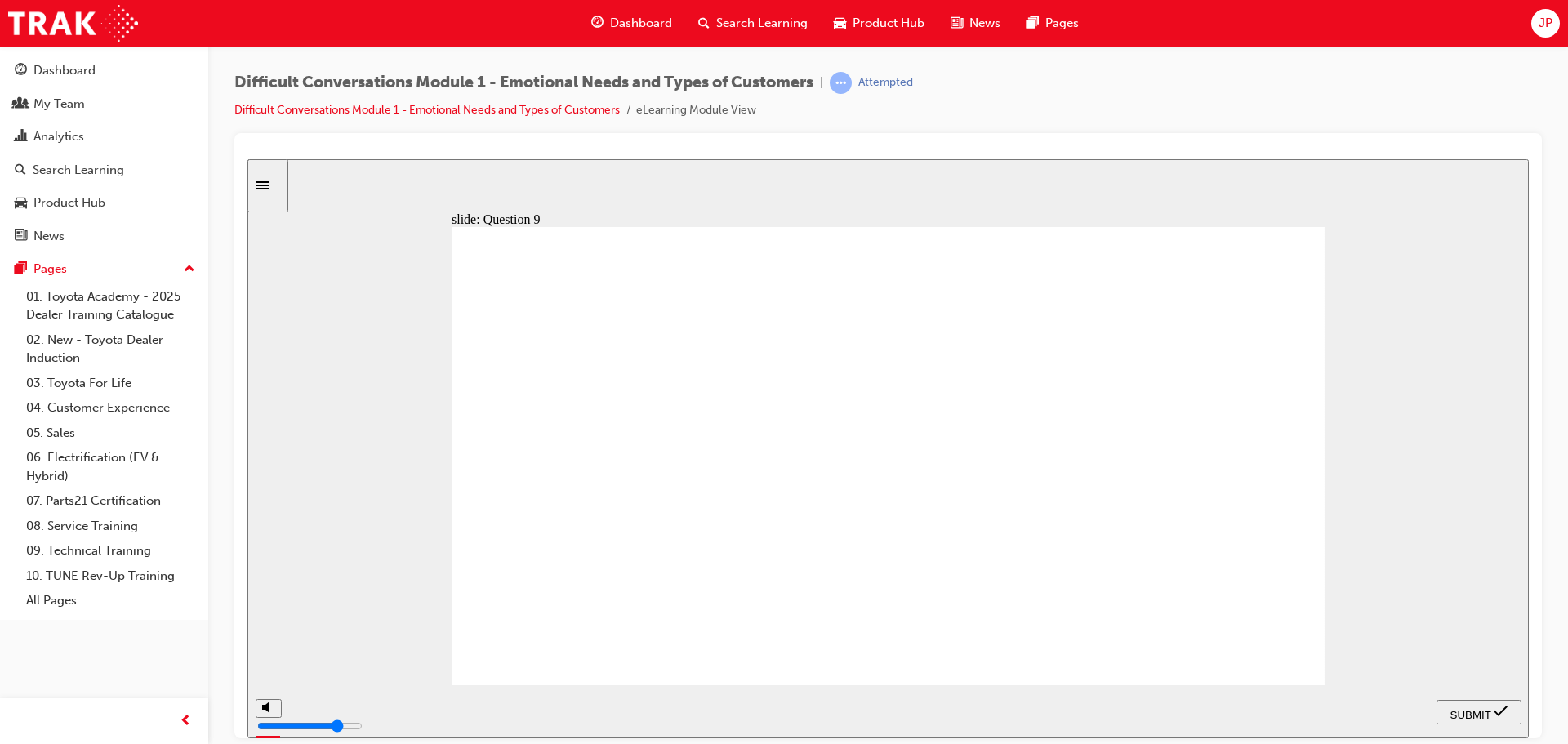
click at [1469, 711] on span "SUBMIT" at bounding box center [1471, 714] width 41 height 13
radio input "false"
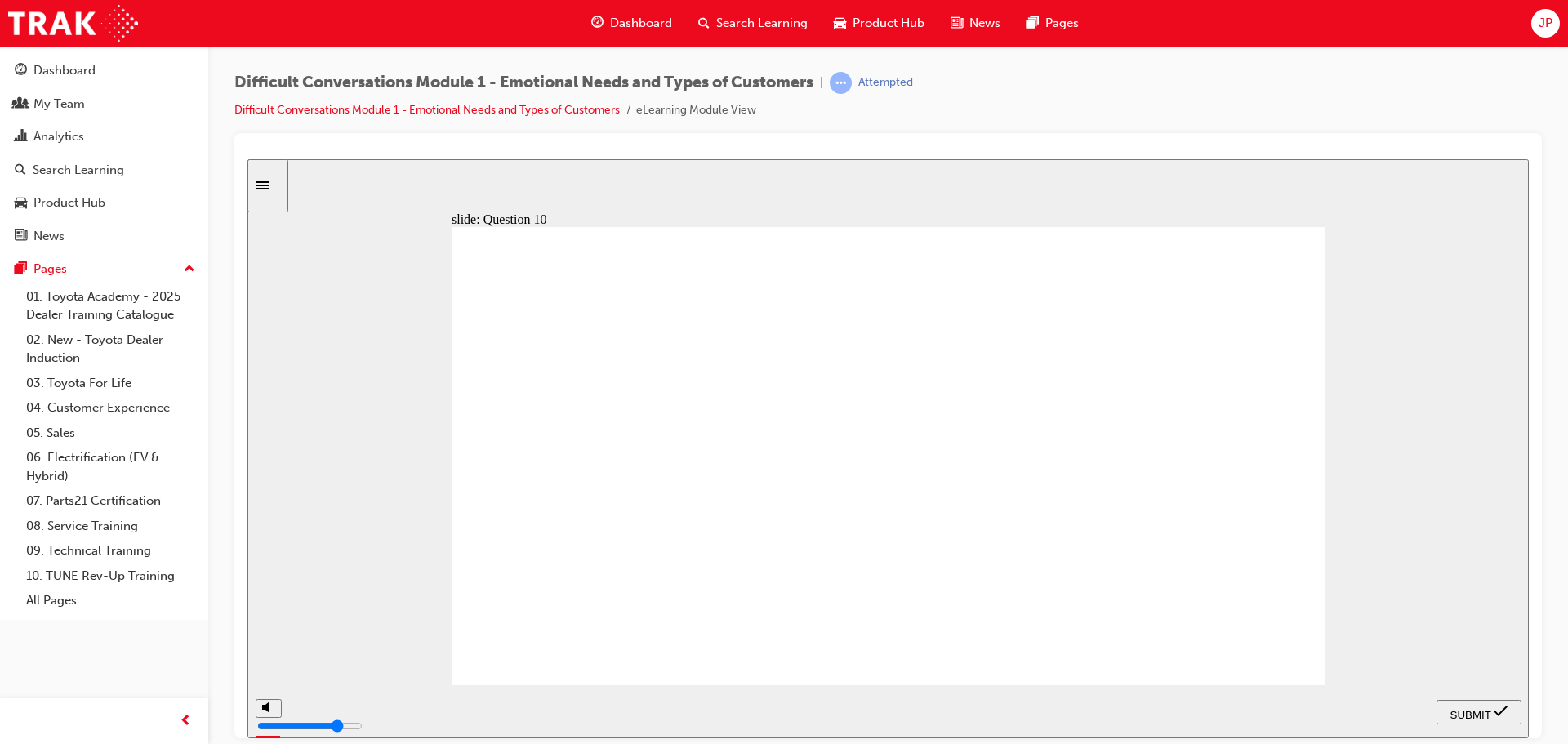
radio input "true"
click at [1475, 703] on div "SUBMIT" at bounding box center [1479, 712] width 72 height 18
radio input "true"
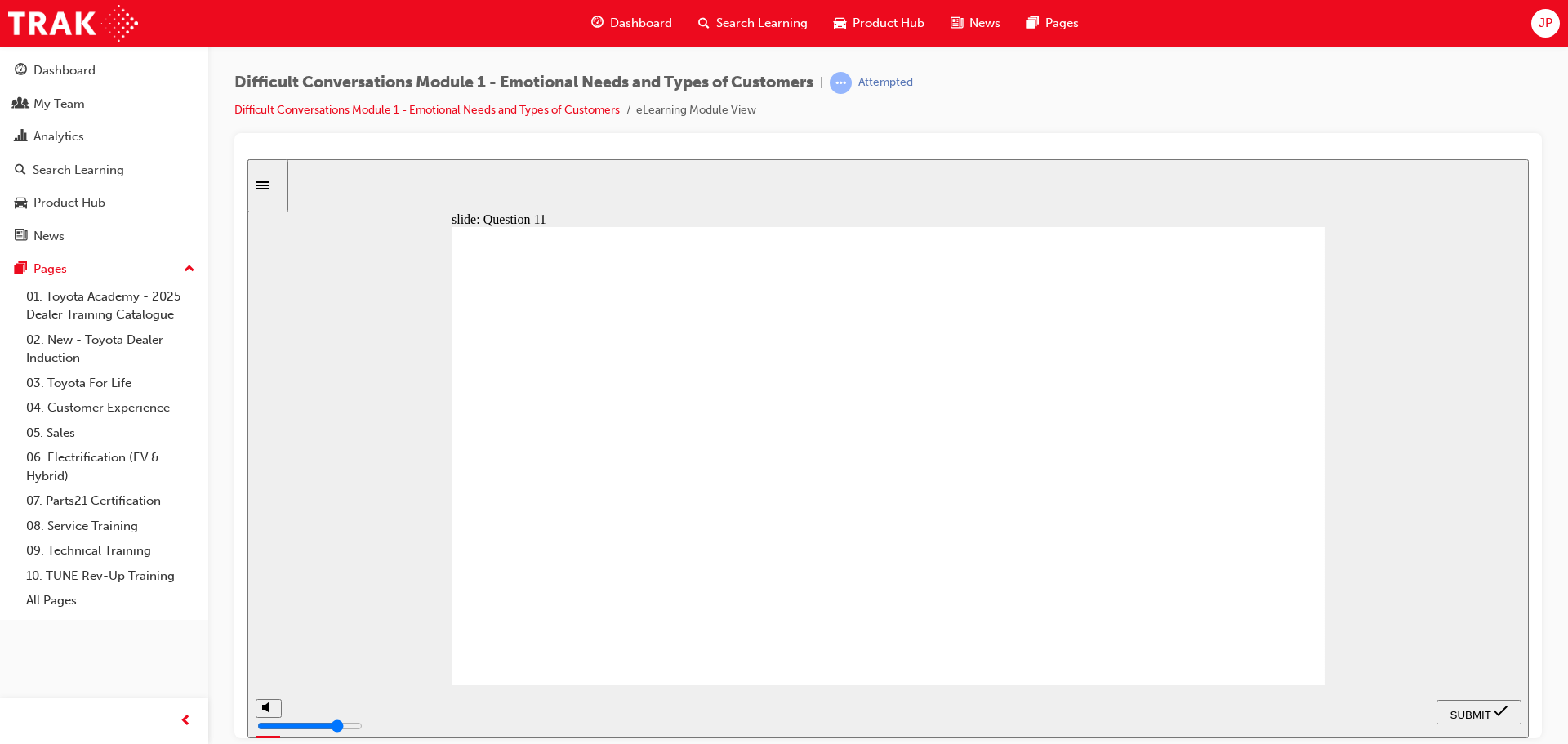
click at [1479, 708] on span "SUBMIT" at bounding box center [1471, 714] width 41 height 13
radio input "true"
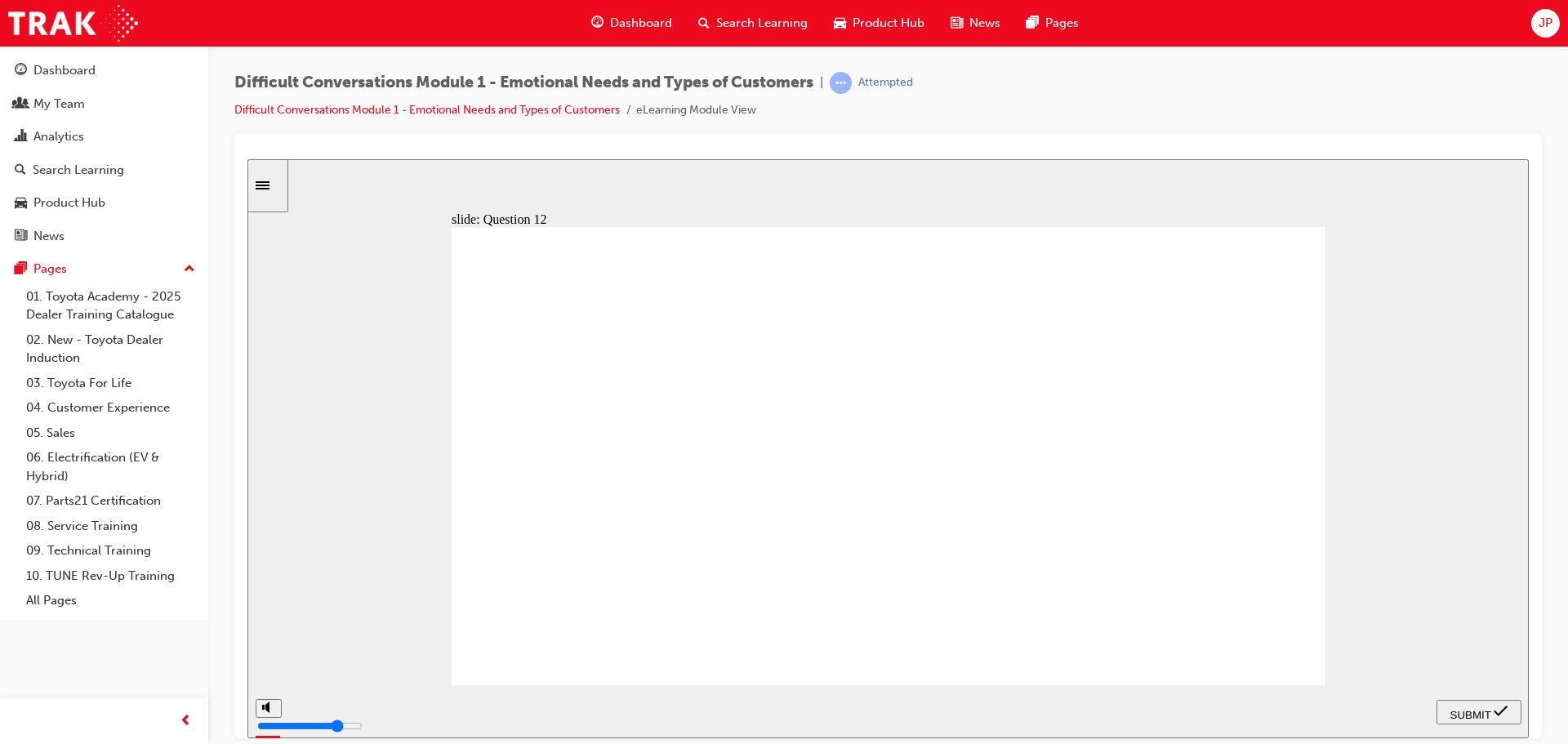
click at [1472, 708] on span "SUBMIT" at bounding box center [1471, 714] width 41 height 13
type input "3400"
